Goal: Use online tool/utility: Utilize a website feature to perform a specific function

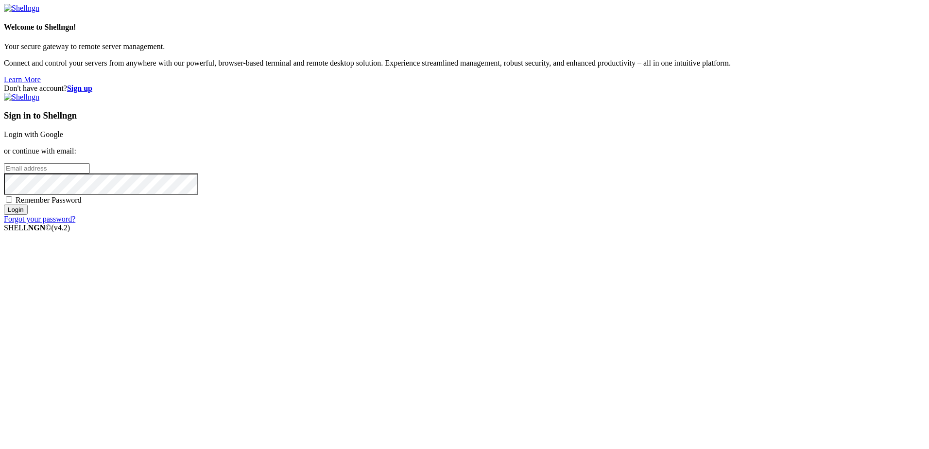
click at [63, 138] on link "Login with Google" at bounding box center [33, 134] width 59 height 8
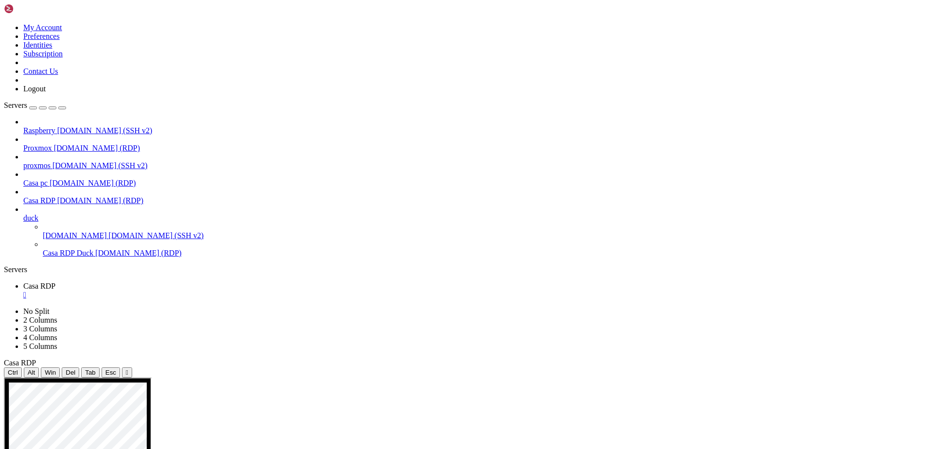
drag, startPoint x: 221, startPoint y: 400, endPoint x: 195, endPoint y: 405, distance: 26.3
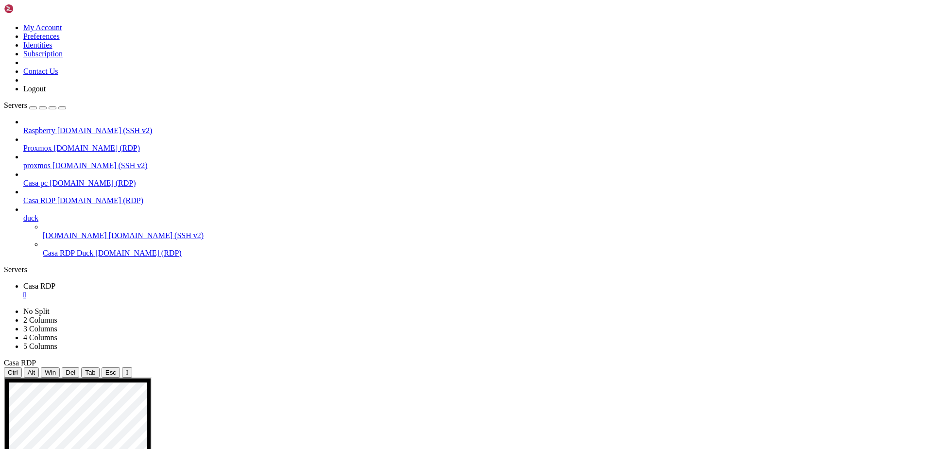
click at [82, 249] on span "Casa RDP Duck" at bounding box center [68, 253] width 51 height 8
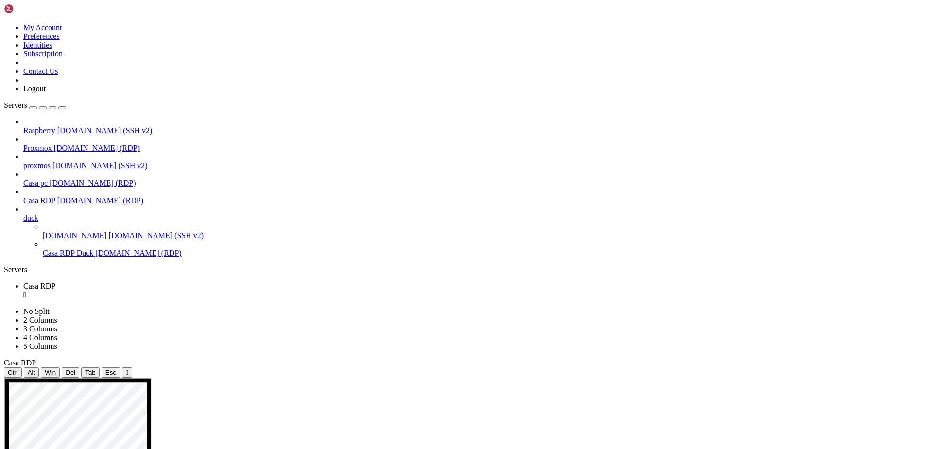
click at [82, 249] on span "Casa RDP Duck" at bounding box center [68, 253] width 51 height 8
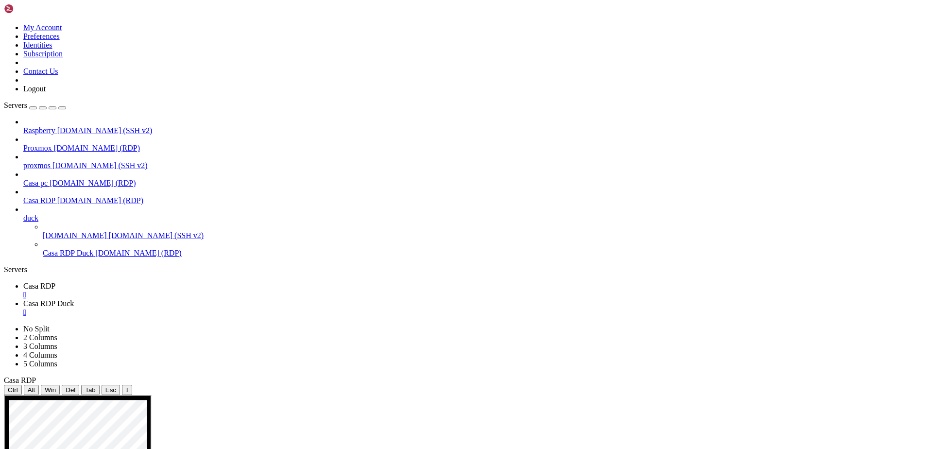
click at [177, 290] on div "" at bounding box center [473, 294] width 901 height 9
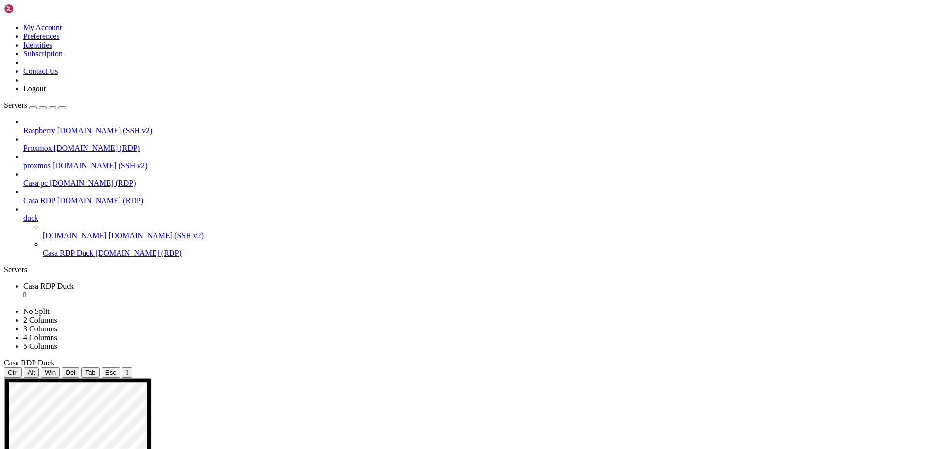
click at [195, 290] on div "" at bounding box center [473, 294] width 901 height 9
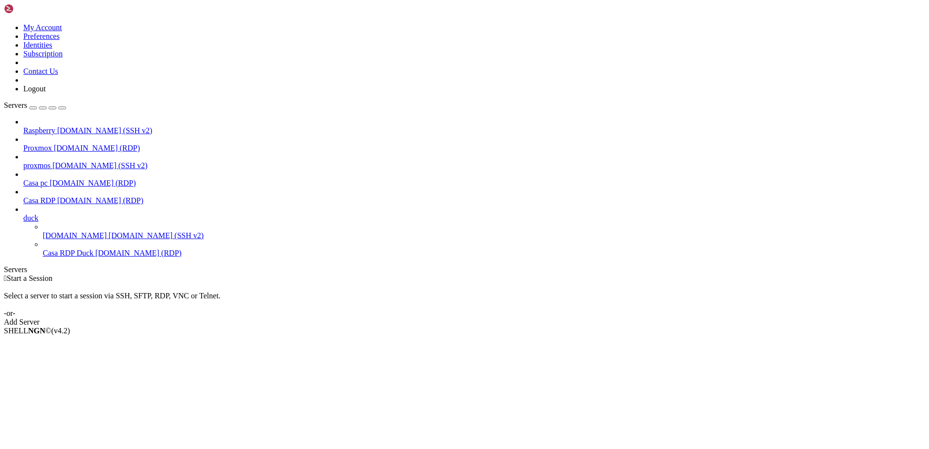
click at [55, 126] on span "Raspberry" at bounding box center [39, 130] width 32 height 8
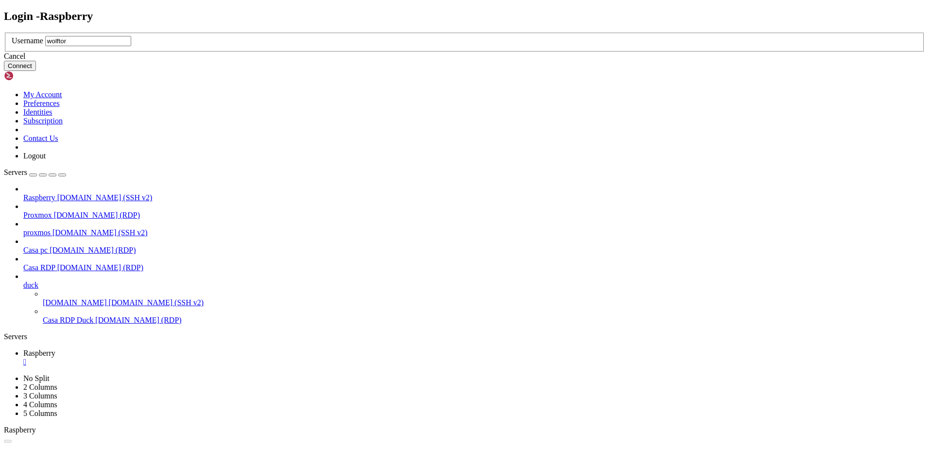
type input "wolftora"
click button "Connect" at bounding box center [20, 66] width 32 height 10
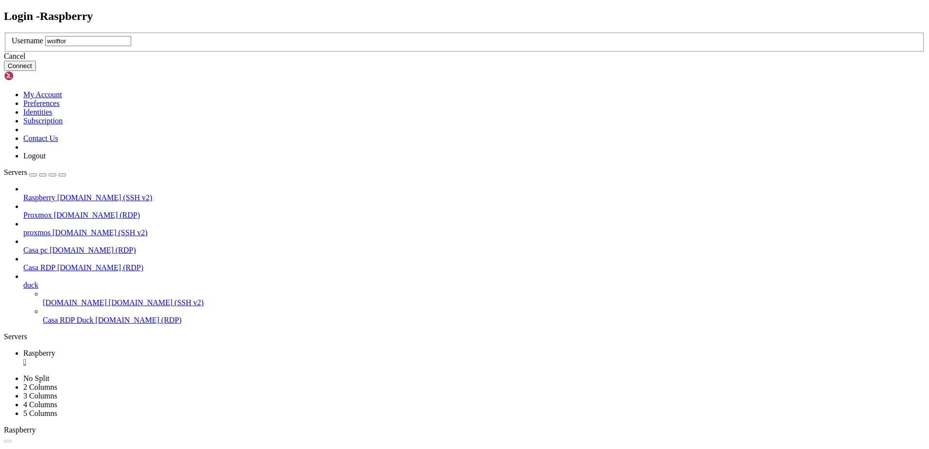
type input "wolftora"
click button "Connect" at bounding box center [20, 66] width 32 height 10
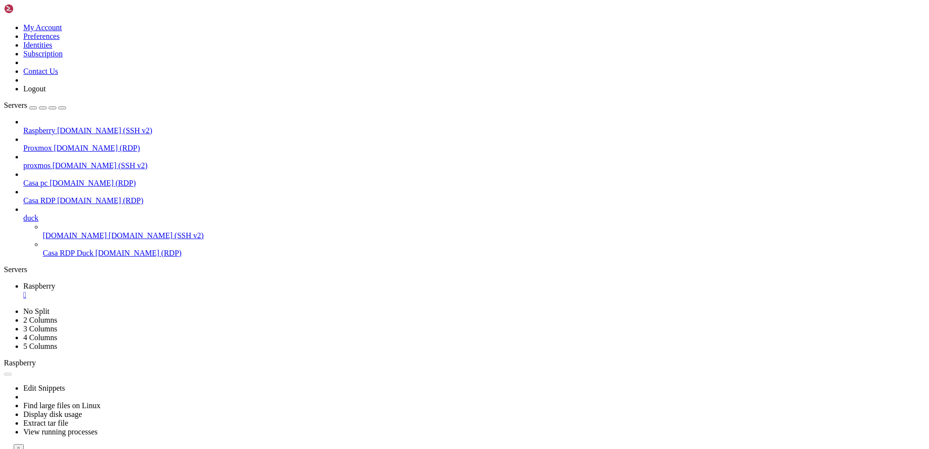
click at [55, 196] on span "Casa RDP" at bounding box center [39, 200] width 32 height 8
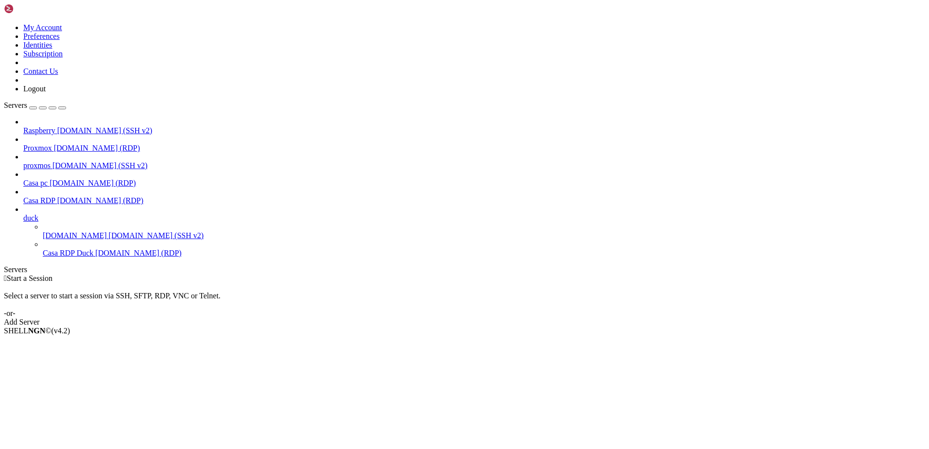
click at [38, 196] on span "Casa RDP" at bounding box center [39, 200] width 32 height 8
click at [73, 196] on span "[DOMAIN_NAME] (RDP)" at bounding box center [100, 200] width 86 height 8
